Goal: Task Accomplishment & Management: Manage account settings

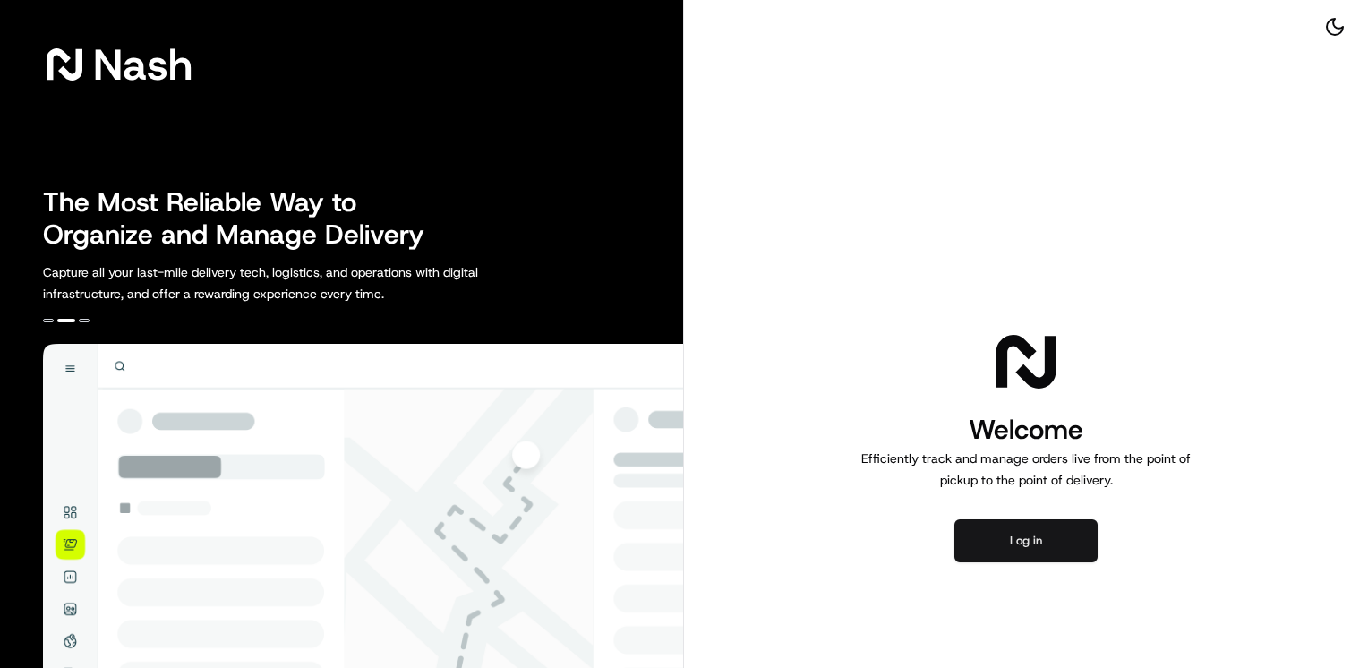
click at [1040, 550] on button "Log in" at bounding box center [1026, 540] width 143 height 43
click at [1044, 551] on button "Log in" at bounding box center [1026, 540] width 143 height 43
